Goal: Information Seeking & Learning: Find specific fact

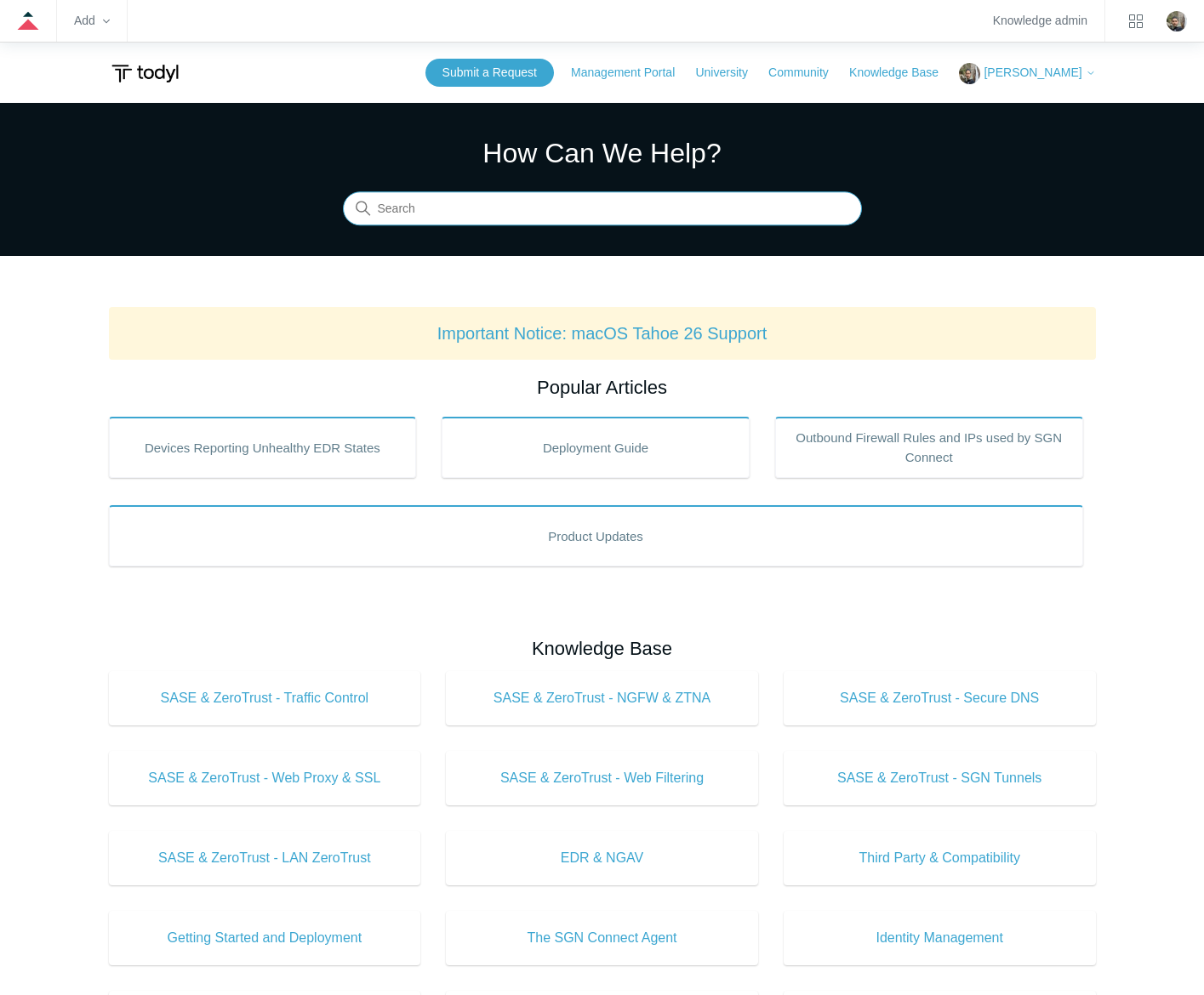
click at [723, 214] on input "Search" at bounding box center [602, 209] width 519 height 34
type input "ssl exception"
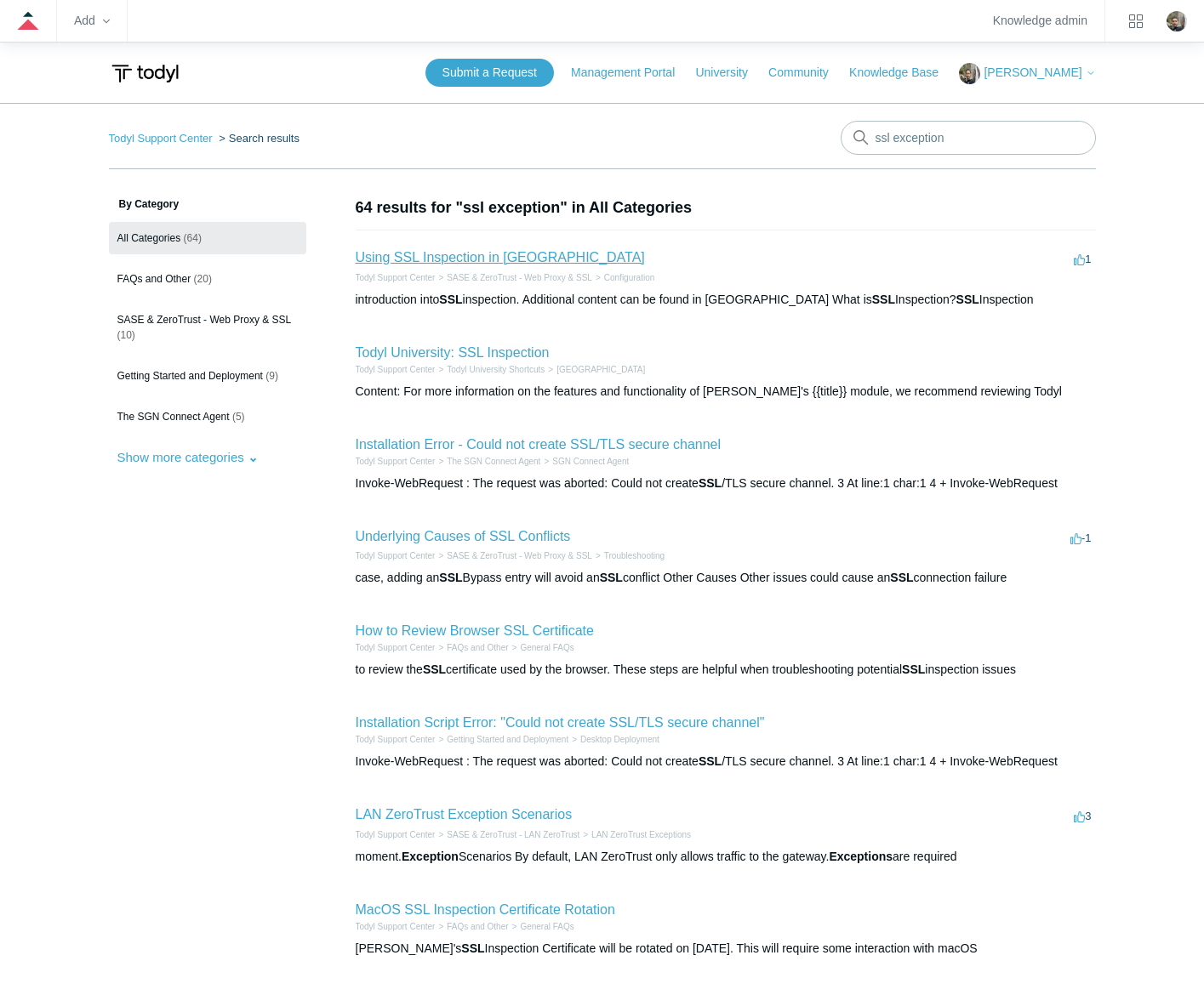
click at [499, 259] on link "Using SSL Inspection in [GEOGRAPHIC_DATA]" at bounding box center [500, 257] width 289 height 14
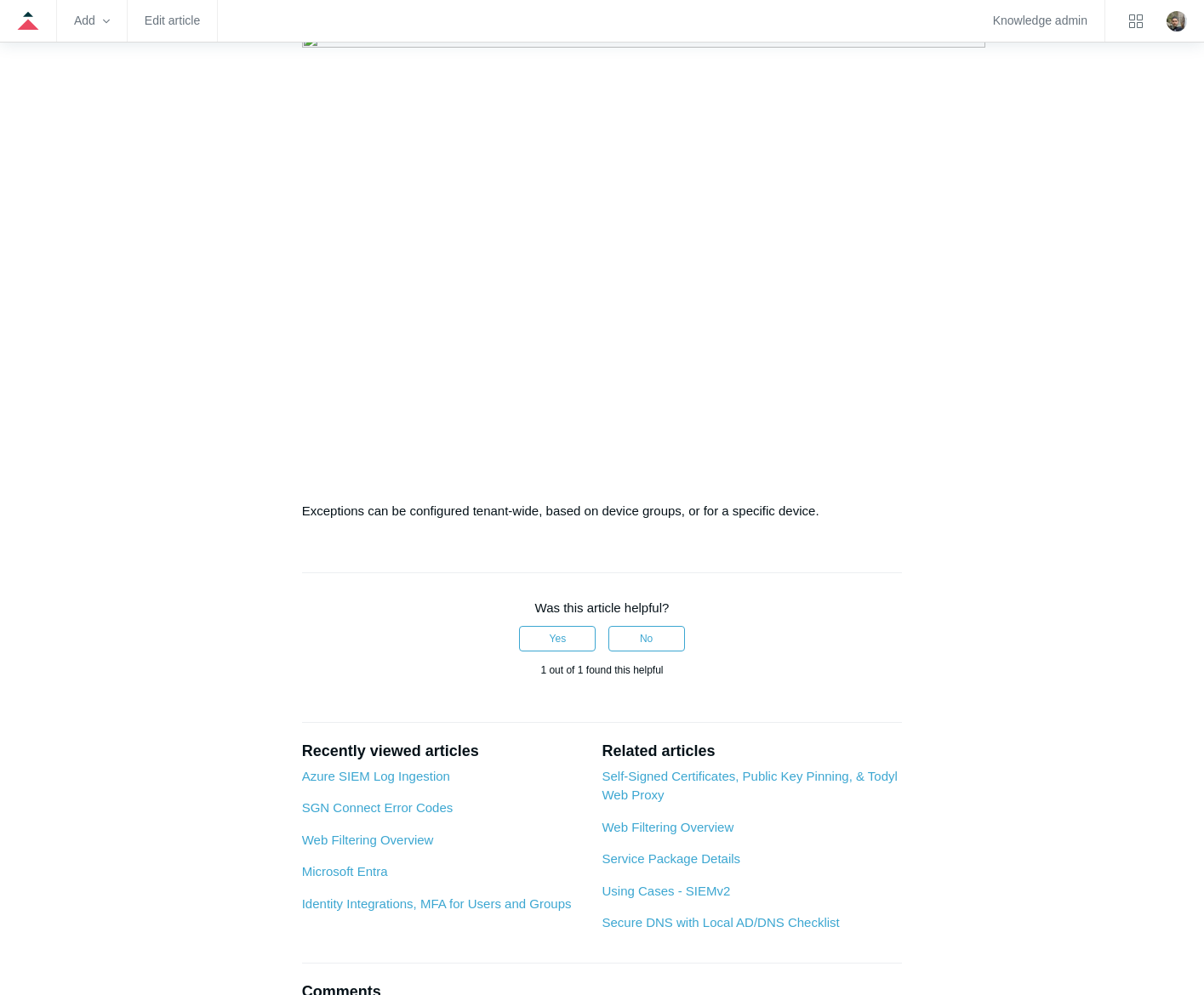
scroll to position [2366, 0]
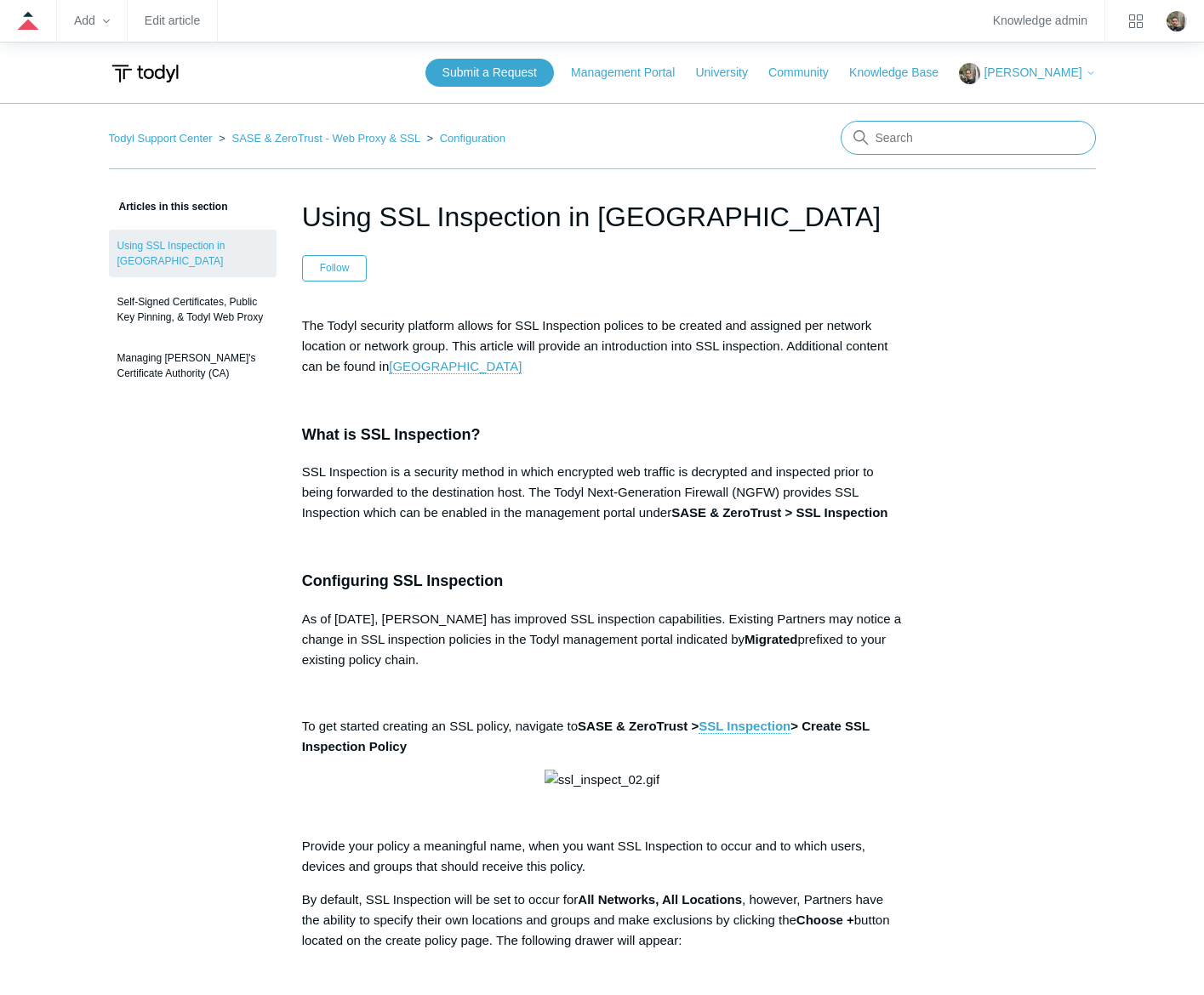
click at [1024, 135] on input "Search" at bounding box center [968, 138] width 255 height 34
type input "minimum requirements"
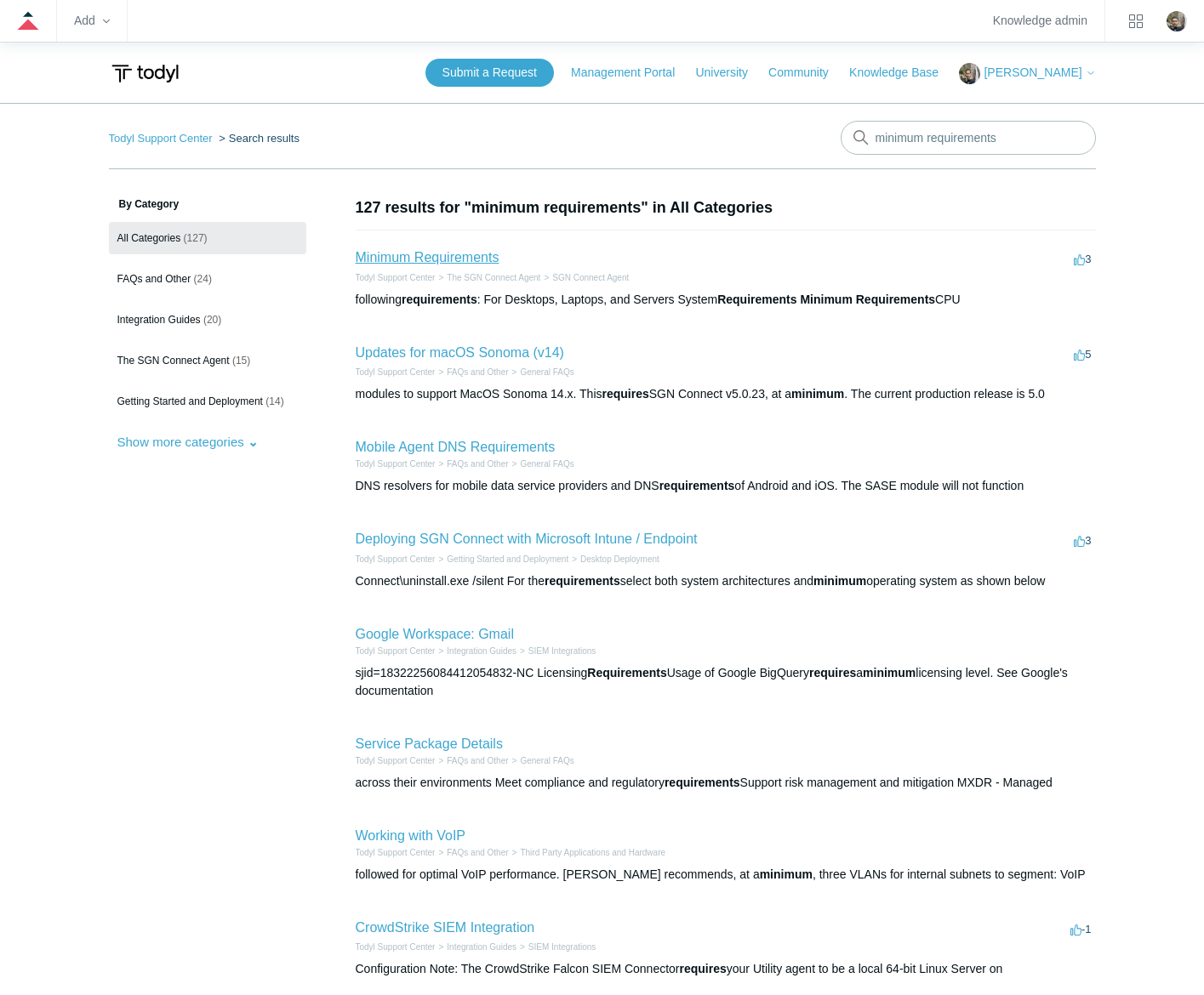
click at [467, 255] on link "Minimum Requirements" at bounding box center [427, 257] width 144 height 14
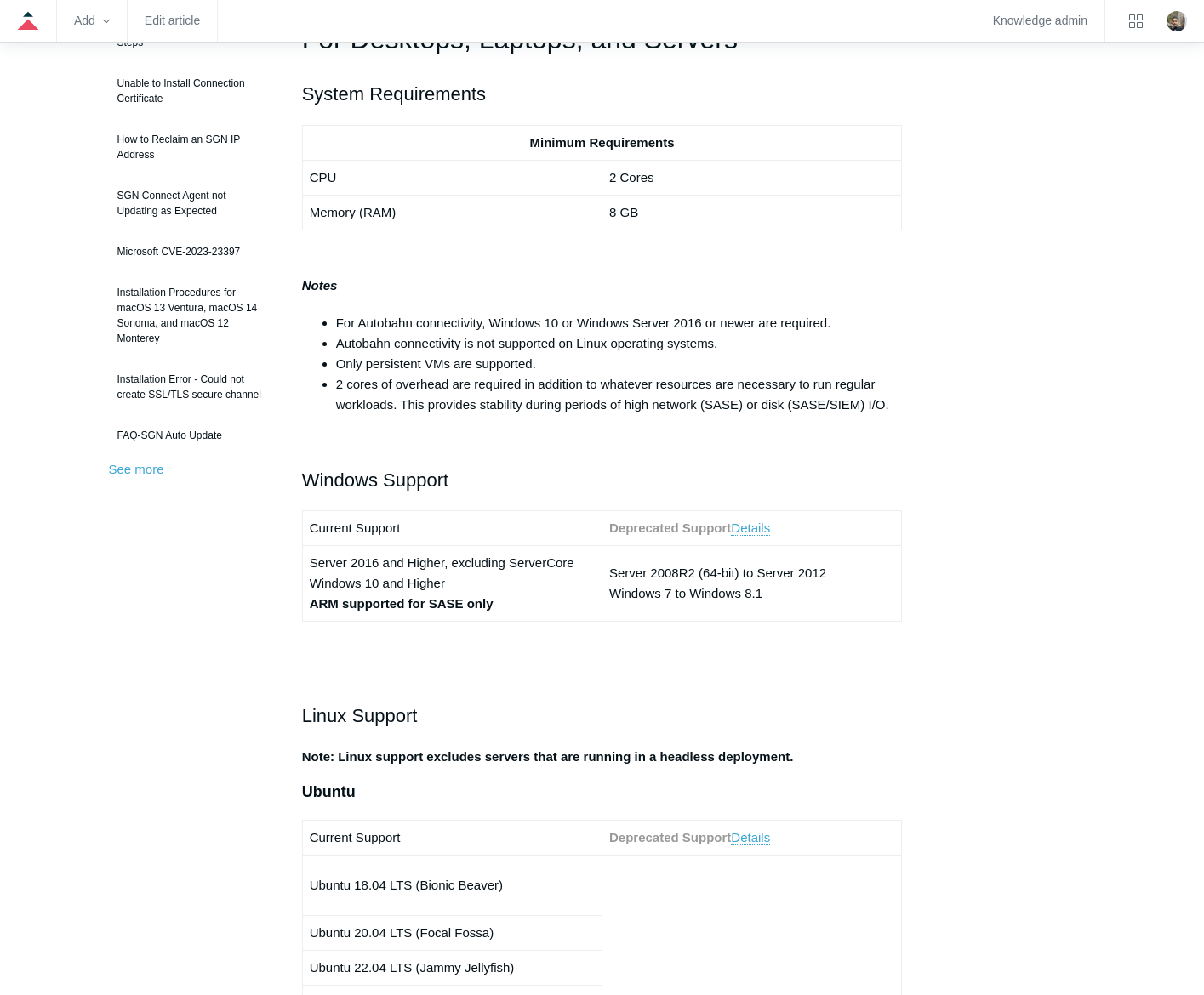
scroll to position [340, 0]
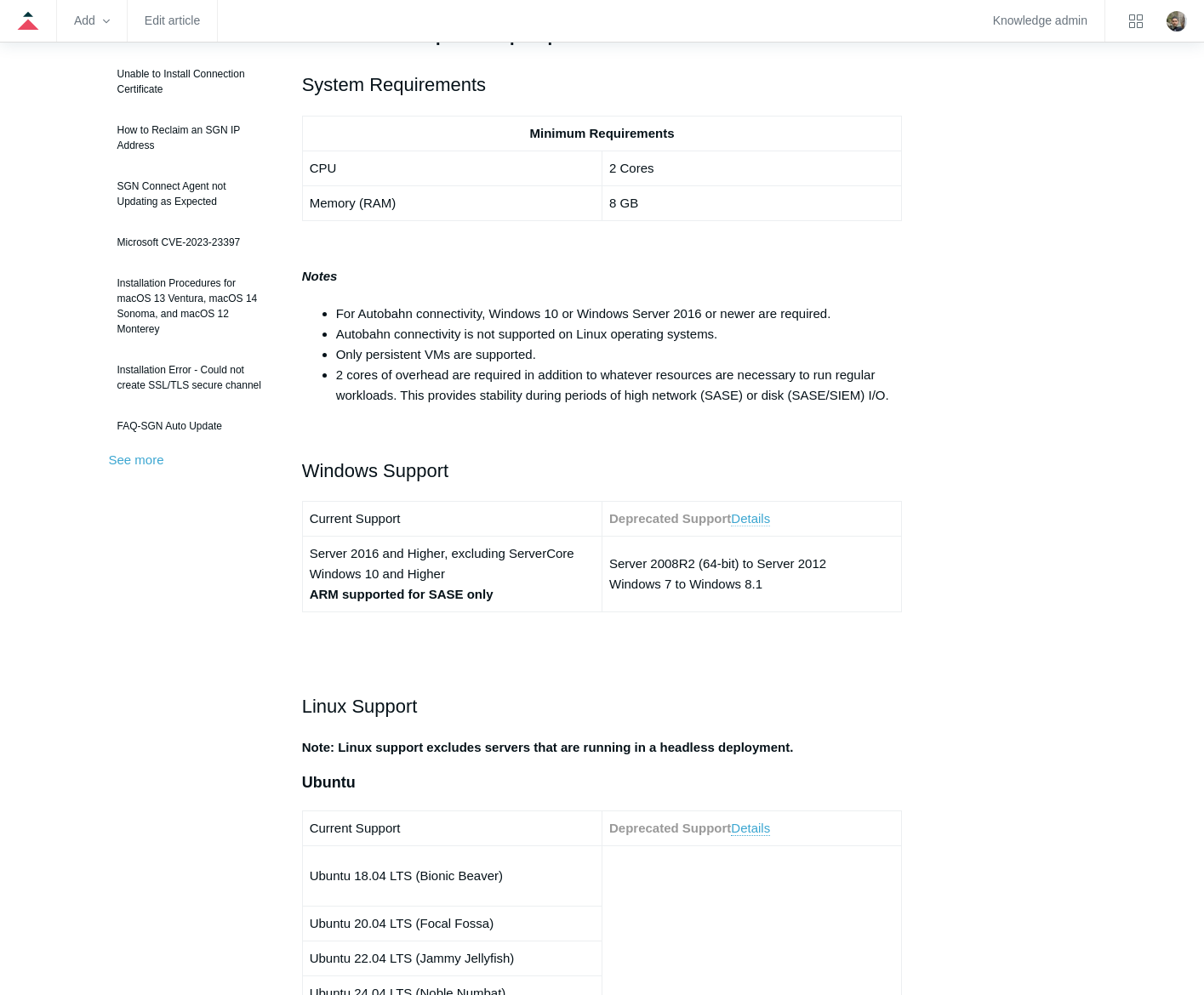
click at [752, 518] on link "Details" at bounding box center [751, 518] width 39 height 15
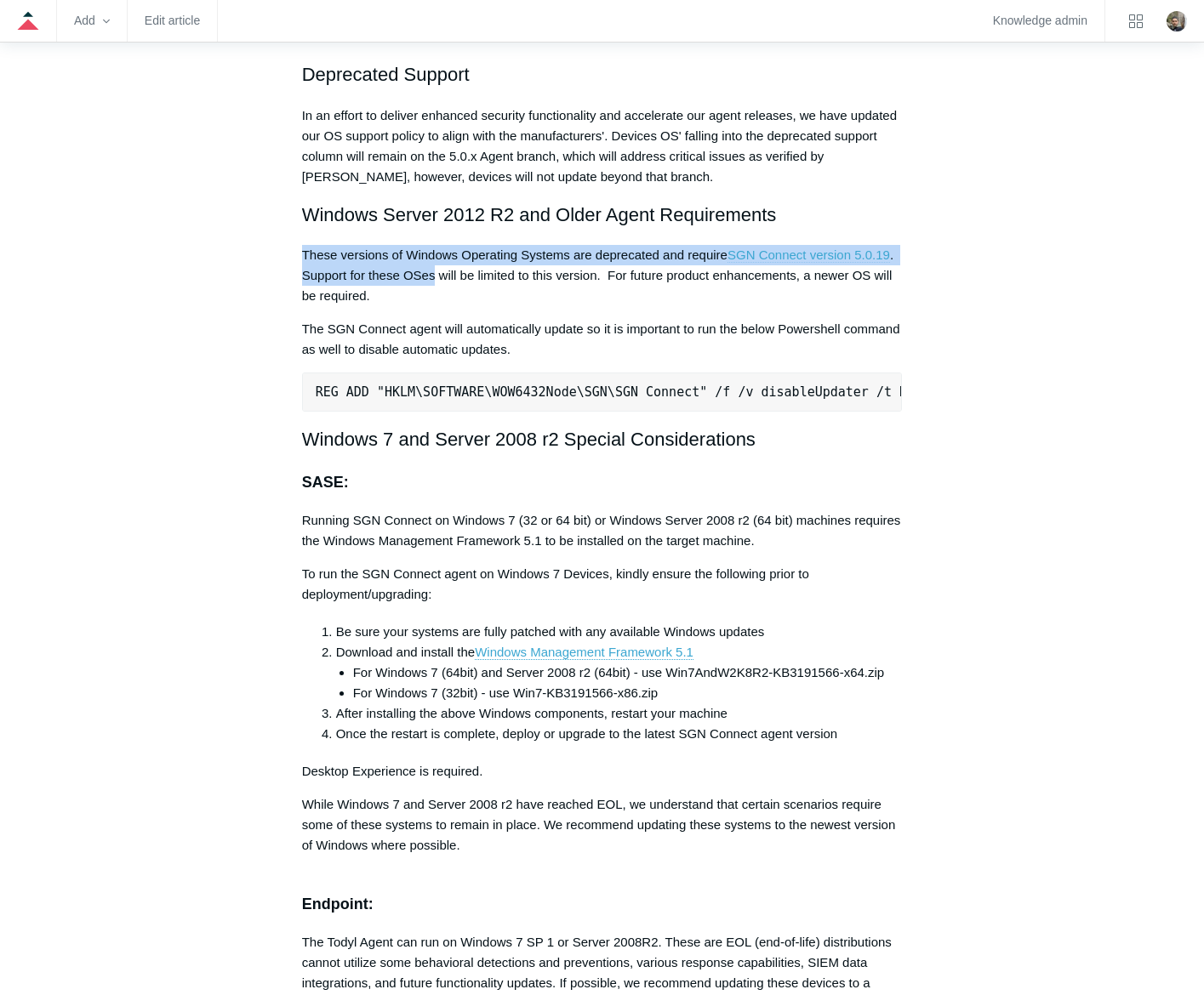
drag, startPoint x: 295, startPoint y: 257, endPoint x: 437, endPoint y: 282, distance: 144.2
drag, startPoint x: 437, startPoint y: 282, endPoint x: 371, endPoint y: 266, distance: 67.9
